Goal: Task Accomplishment & Management: Complete application form

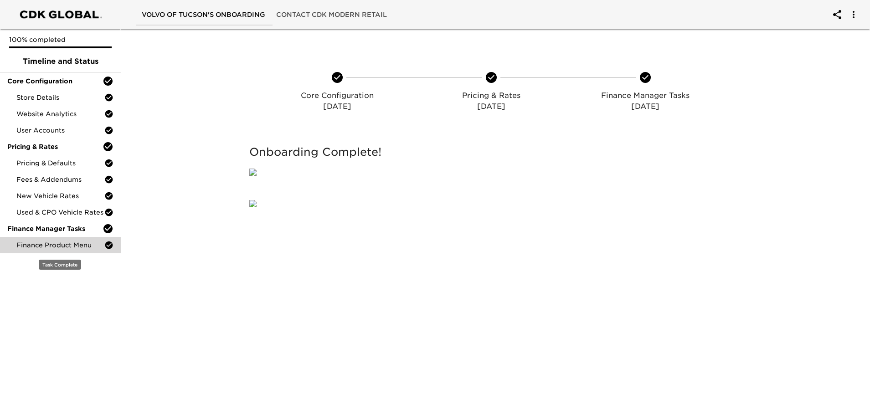
click at [67, 250] on span "Finance Product Menu" at bounding box center [60, 245] width 88 height 9
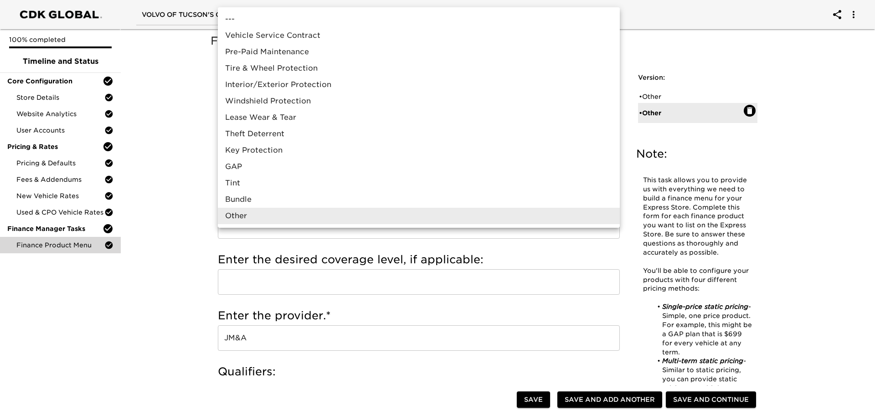
click at [172, 172] on div at bounding box center [437, 207] width 875 height 415
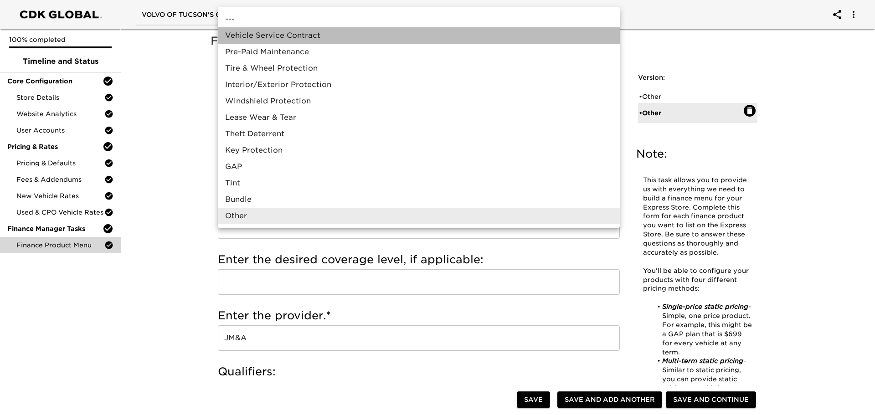
click at [321, 37] on li "Vehicle Service Contract" at bounding box center [419, 35] width 402 height 16
type input "Vehicle Service Contract"
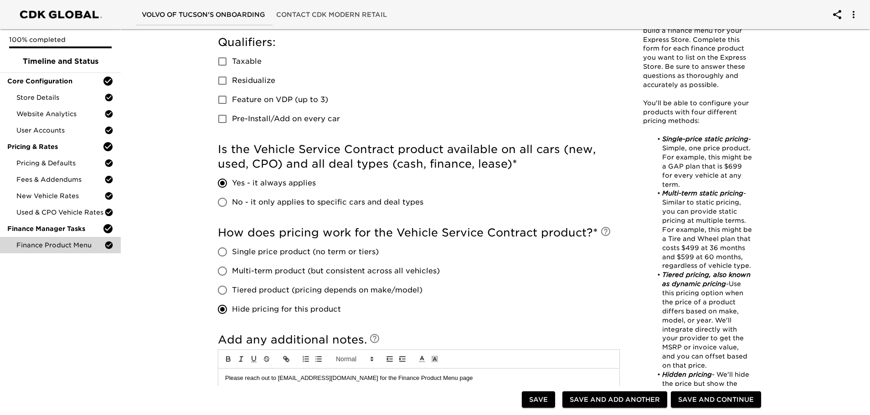
scroll to position [319, 0]
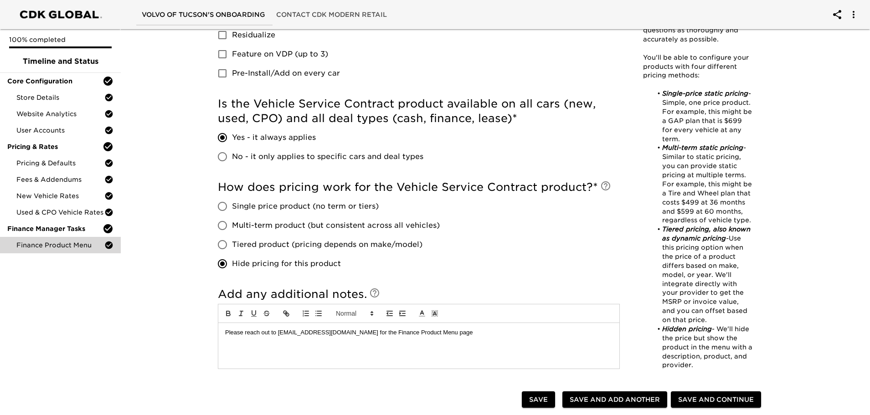
click at [225, 245] on input "Tiered product (pricing depends on make/model)" at bounding box center [222, 244] width 19 height 19
radio input "true"
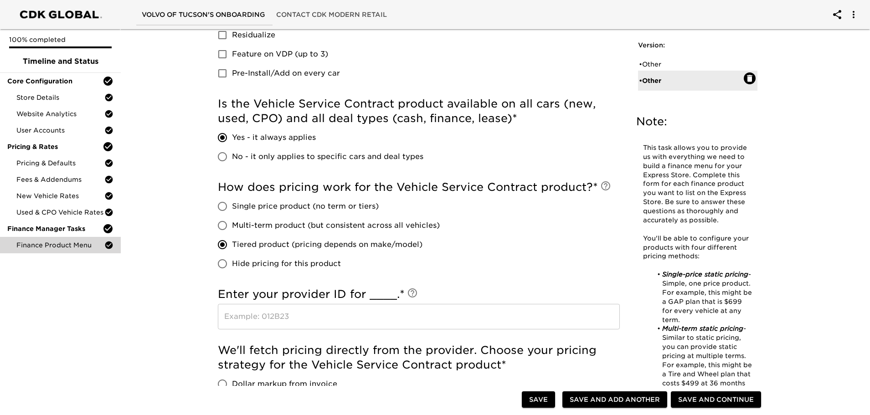
scroll to position [392, 0]
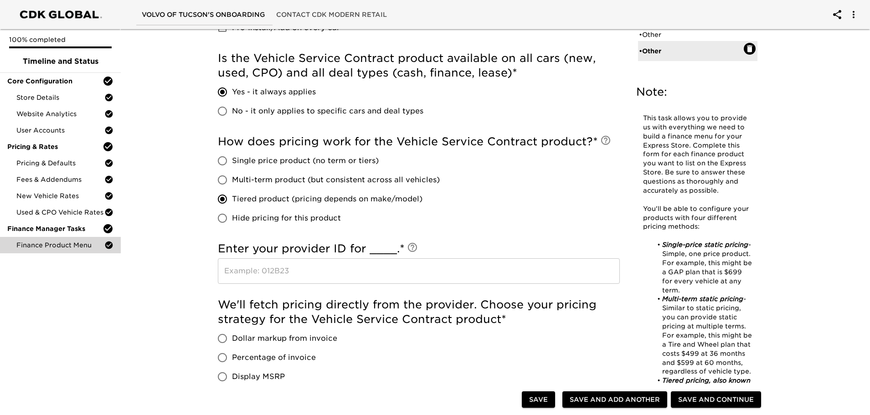
click at [415, 246] on icon at bounding box center [412, 247] width 11 height 11
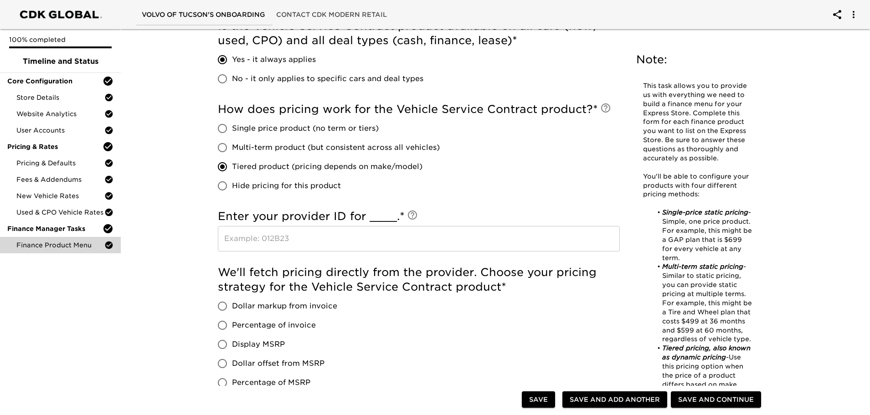
scroll to position [437, 0]
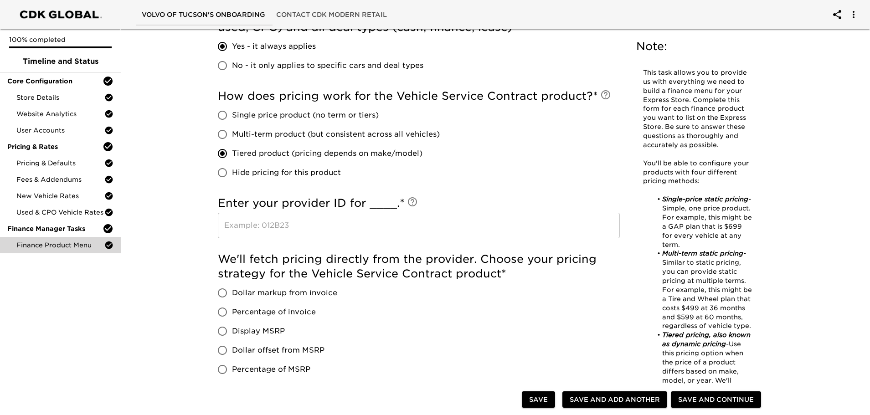
click at [221, 313] on input "Percentage of invoice" at bounding box center [222, 312] width 19 height 19
radio input "true"
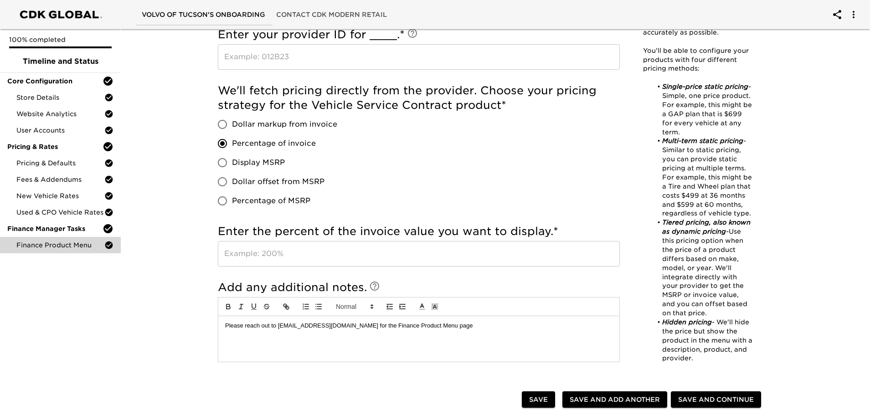
scroll to position [629, 0]
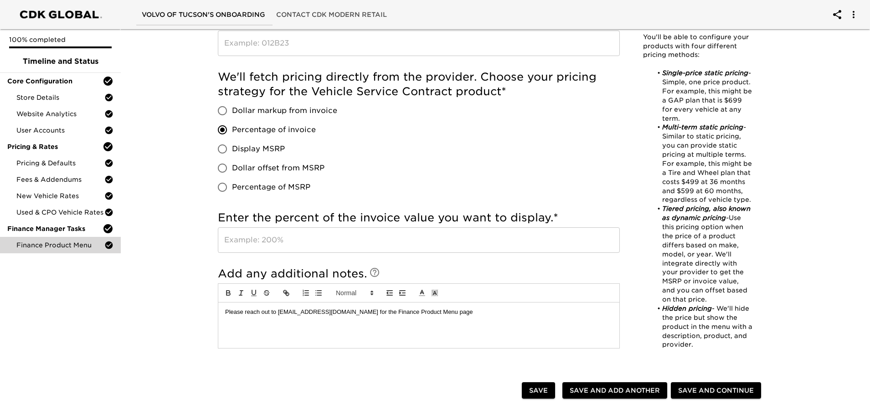
click at [303, 238] on input "text" at bounding box center [419, 240] width 402 height 26
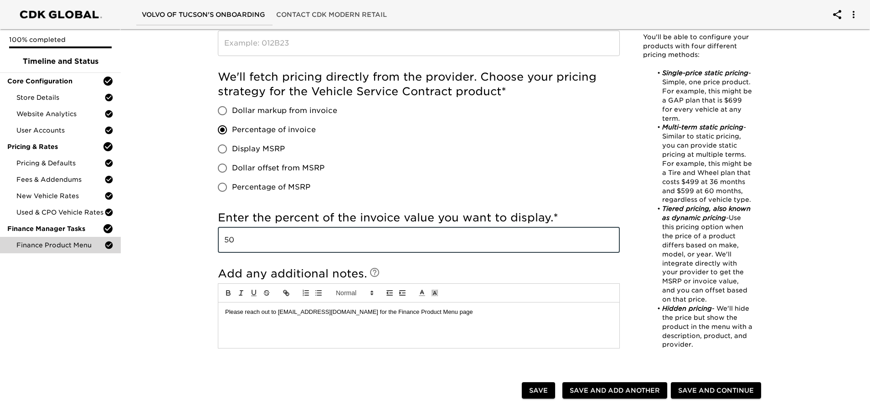
type input "5"
type input "100%"
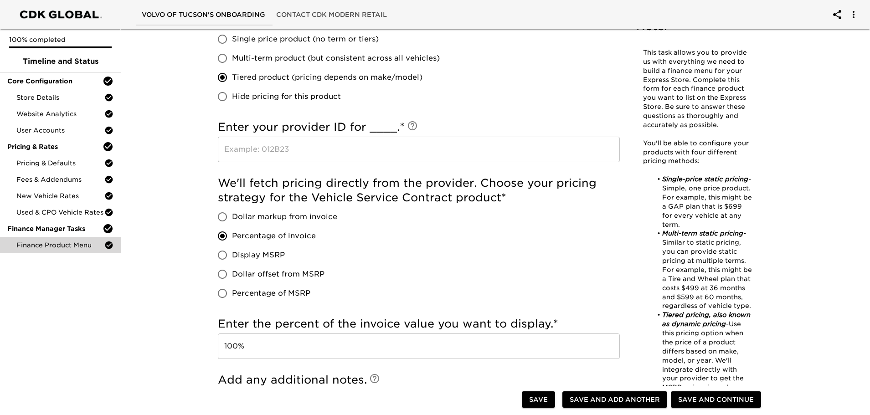
scroll to position [477, 0]
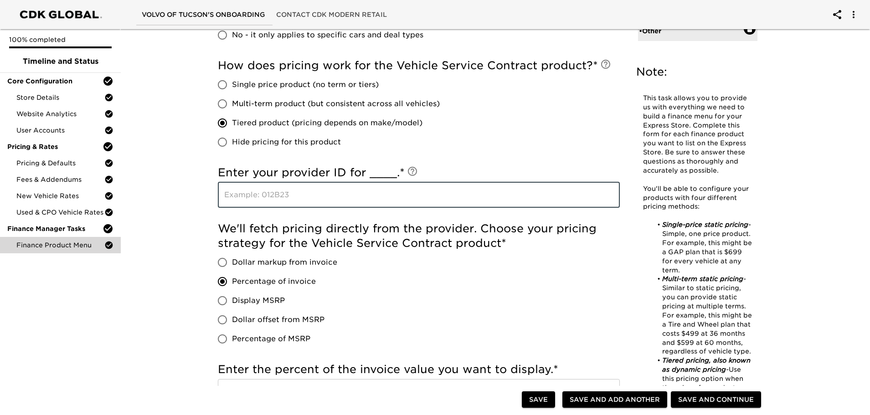
click at [260, 194] on input "text" at bounding box center [419, 195] width 402 height 26
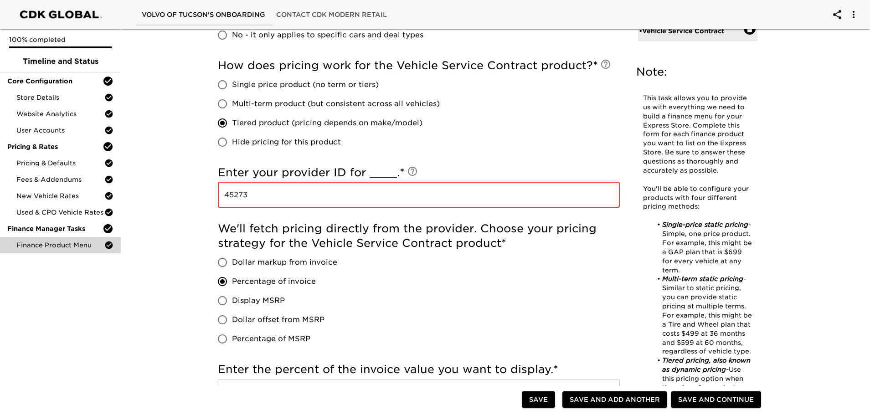
type input "45273"
click at [128, 263] on div "Finance Product Menu - Complete! Note: This task allows you to provide us with …" at bounding box center [491, 119] width 753 height 1140
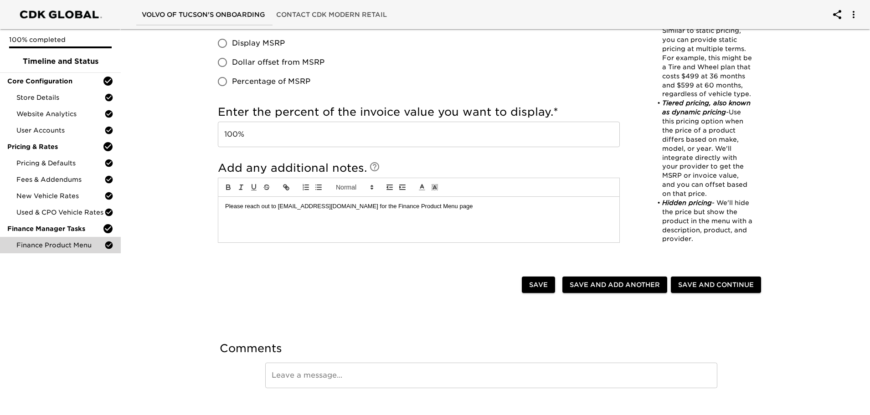
scroll to position [750, 0]
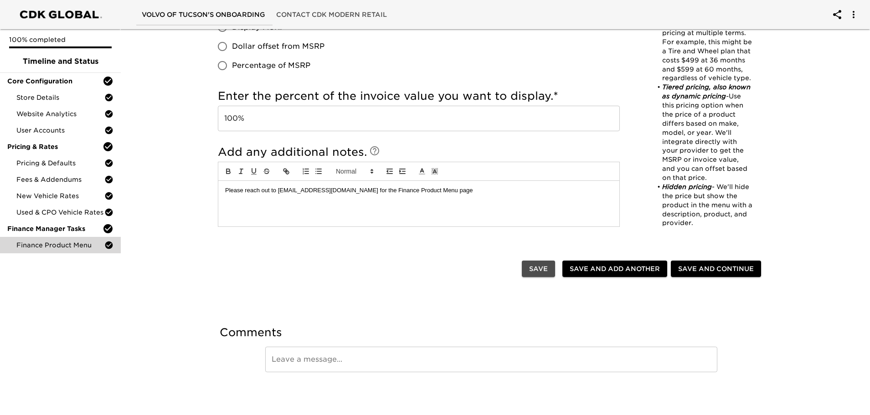
click at [543, 267] on span "Save" at bounding box center [538, 268] width 19 height 11
